Goal: Find specific page/section: Find specific page/section

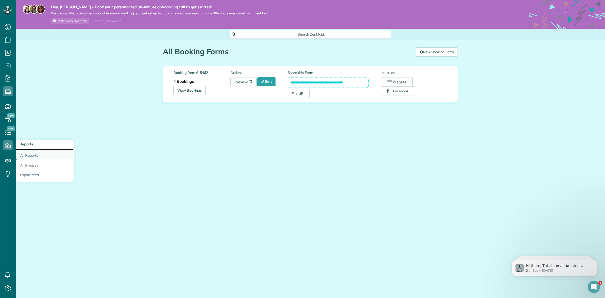
click at [28, 159] on link "All Reports" at bounding box center [45, 155] width 58 height 12
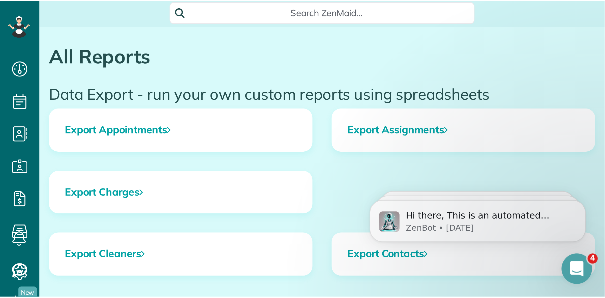
scroll to position [29, 0]
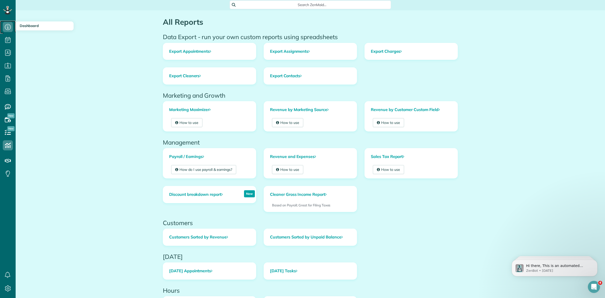
click at [6, 28] on icon at bounding box center [8, 27] width 10 height 10
